Goal: Task Accomplishment & Management: Manage account settings

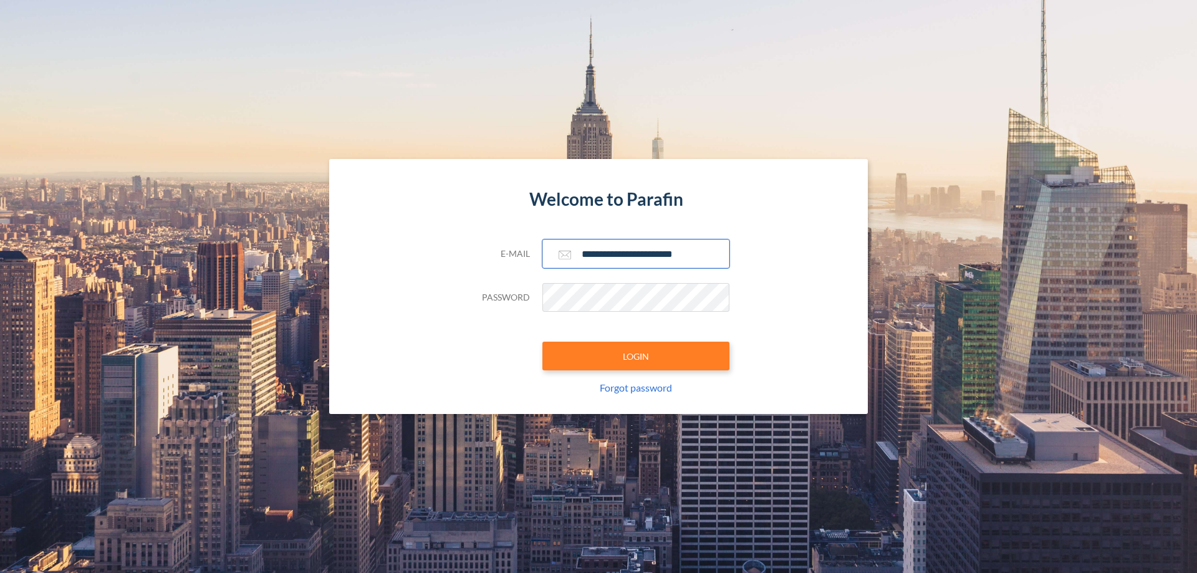
type input "**********"
click at [636, 356] on button "LOGIN" at bounding box center [635, 356] width 187 height 29
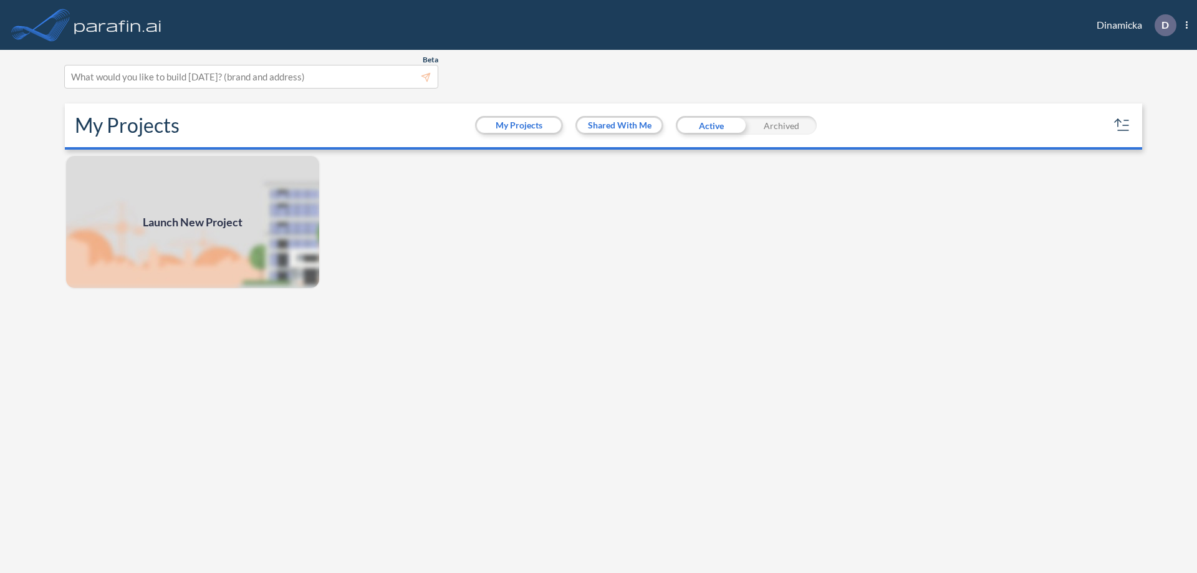
scroll to position [3, 0]
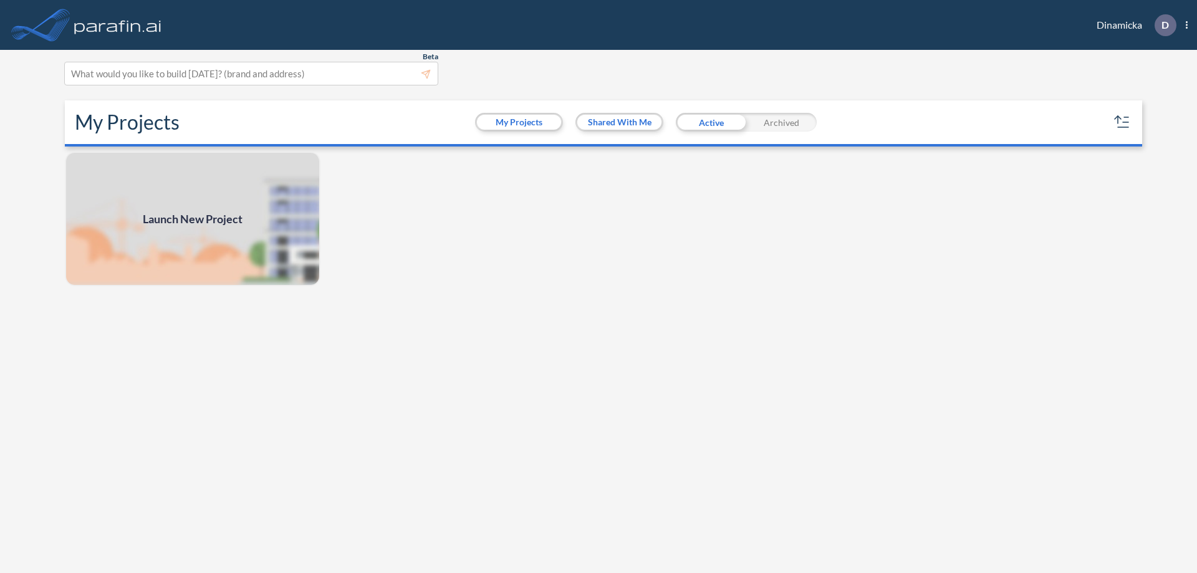
click at [781, 122] on div "Archived" at bounding box center [781, 122] width 70 height 19
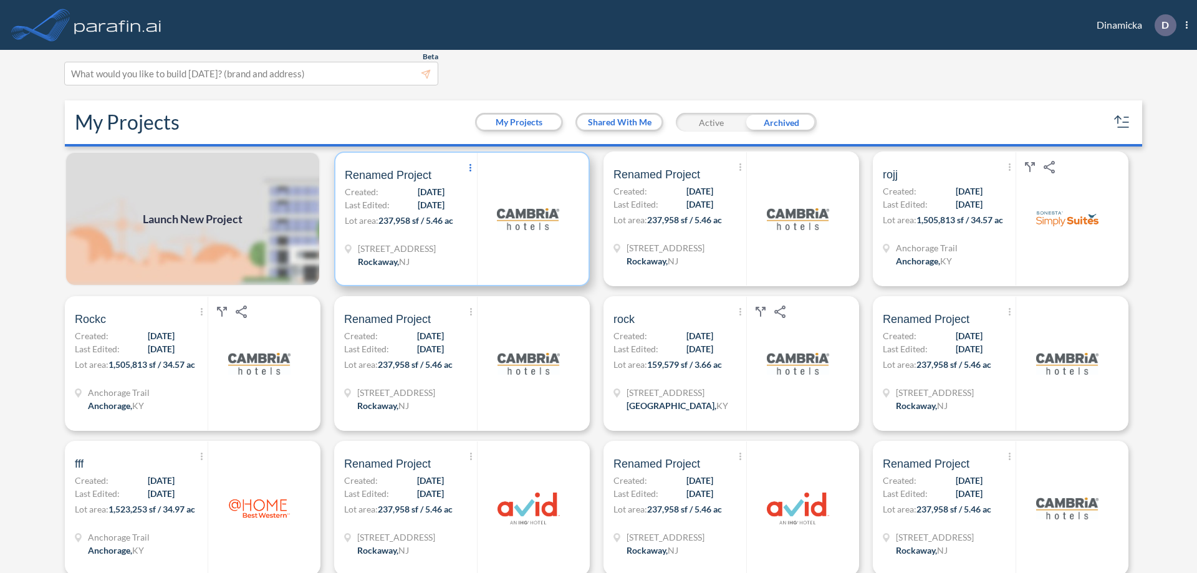
scroll to position [7, 0]
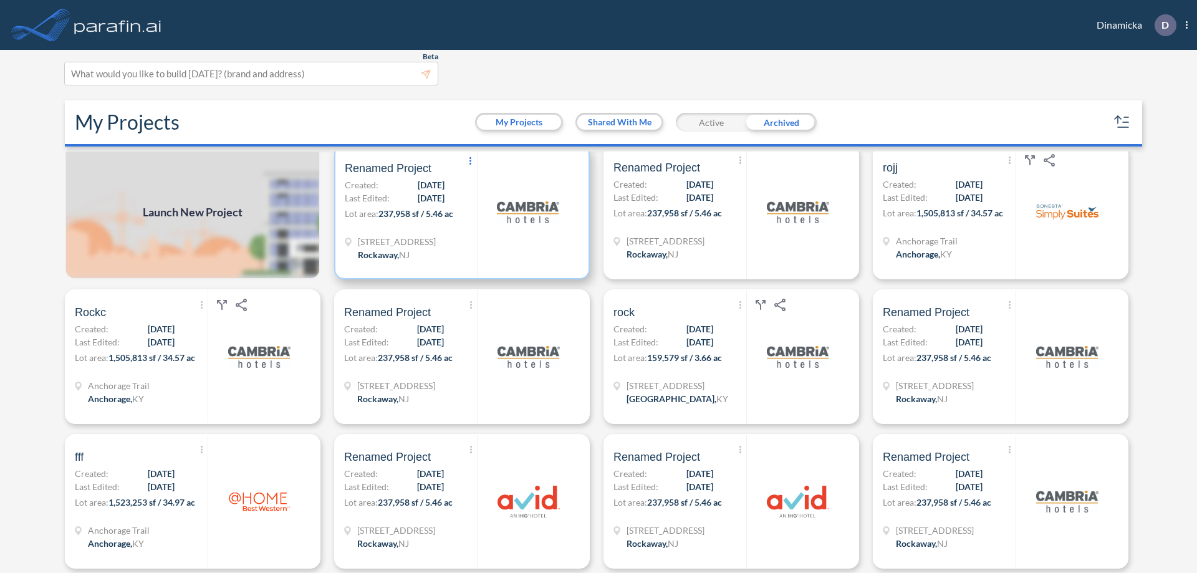
click at [469, 161] on icon at bounding box center [470, 160] width 2 height 7
